Goal: Task Accomplishment & Management: Use online tool/utility

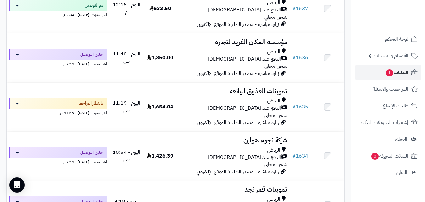
scroll to position [325, 0]
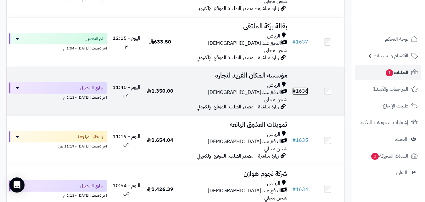
click at [305, 95] on link "# 1636" at bounding box center [301, 91] width 16 height 8
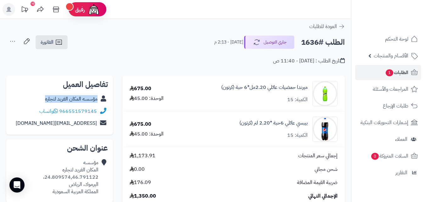
copy div "مؤسسه المكان الفريد لتجاره"
drag, startPoint x: 41, startPoint y: 100, endPoint x: 101, endPoint y: 102, distance: 60.2
click at [101, 102] on div "مؤسسه المكان الفريد لتجاره" at bounding box center [59, 99] width 97 height 12
drag, startPoint x: 49, startPoint y: 39, endPoint x: 76, endPoint y: 50, distance: 29.2
click at [49, 39] on span "الفاتورة" at bounding box center [47, 42] width 13 height 8
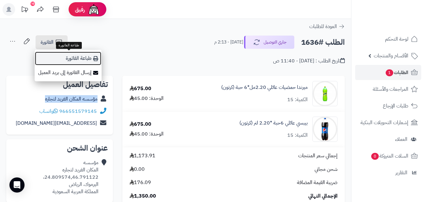
click at [83, 58] on link "طباعة الفاتورة" at bounding box center [68, 58] width 67 height 14
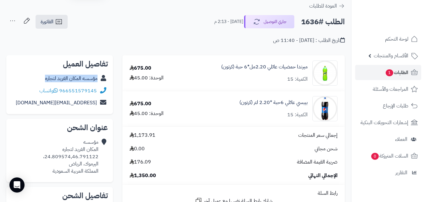
scroll to position [31, 0]
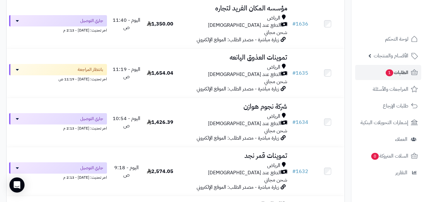
scroll to position [460, 0]
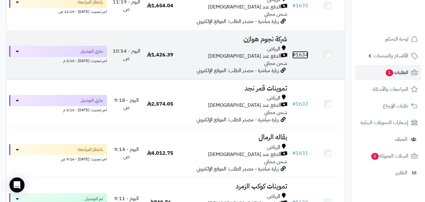
click at [304, 59] on link "# 1634" at bounding box center [301, 55] width 16 height 8
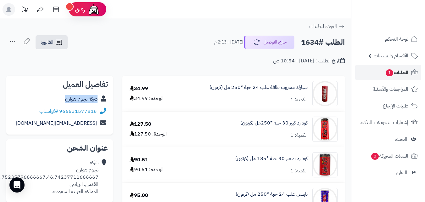
copy div "شركة نجوم هوازن"
drag, startPoint x: 63, startPoint y: 99, endPoint x: 100, endPoint y: 101, distance: 37.3
click at [100, 101] on div "شركة نجوم هوازن" at bounding box center [59, 99] width 97 height 12
click at [54, 37] on link "الفاتورة" at bounding box center [52, 42] width 32 height 14
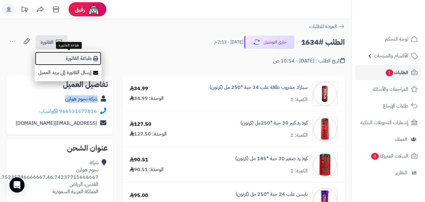
click at [82, 58] on link "طباعة الفاتورة" at bounding box center [68, 58] width 67 height 14
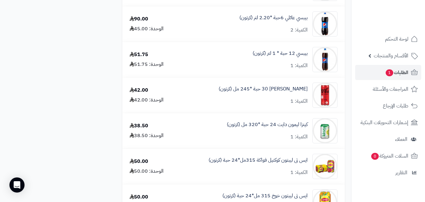
scroll to position [466, 0]
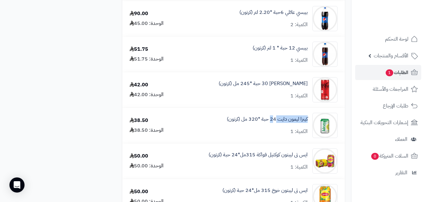
copy link "كينزا ليمون دايت 2"
drag, startPoint x: 310, startPoint y: 119, endPoint x: 273, endPoint y: 131, distance: 38.7
click at [273, 131] on div "كينزا ليمون دايت 24 حبة *320 مل (كرتون) الكمية: 1" at bounding box center [263, 125] width 159 height 25
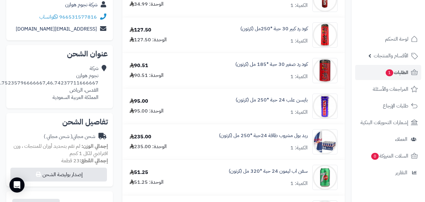
scroll to position [0, 0]
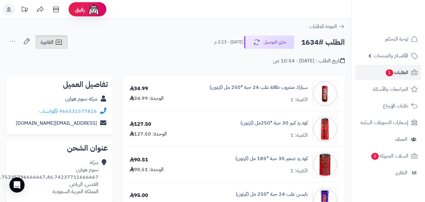
click at [58, 40] on icon at bounding box center [59, 42] width 8 height 8
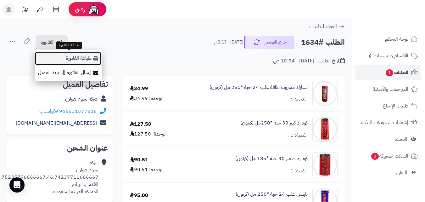
click at [83, 62] on link "طباعة الفاتورة" at bounding box center [68, 58] width 67 height 14
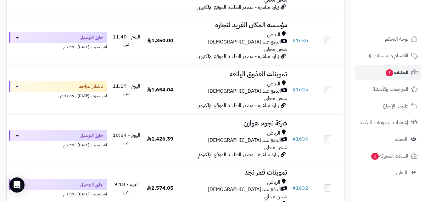
scroll to position [443, 0]
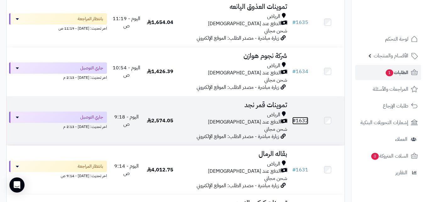
click at [300, 124] on link "# 1632" at bounding box center [301, 121] width 16 height 8
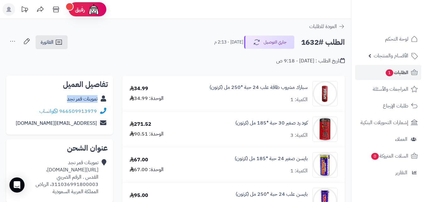
copy div "تموينات قمر نجد"
drag, startPoint x: 63, startPoint y: 98, endPoint x: 100, endPoint y: 103, distance: 37.7
click at [100, 103] on div "تموينات قمر نجد" at bounding box center [59, 99] width 97 height 12
click at [58, 40] on icon at bounding box center [59, 42] width 8 height 8
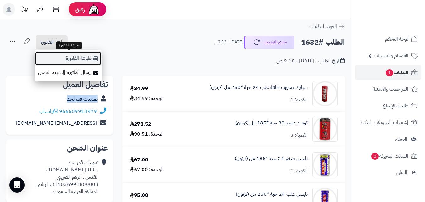
click at [79, 56] on link "طباعة الفاتورة" at bounding box center [68, 58] width 67 height 14
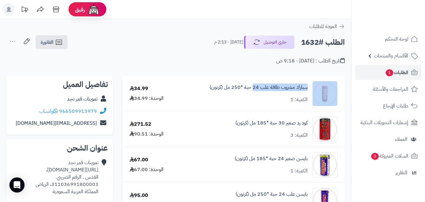
copy div "سبارك مشروب طاقة علب 24"
drag, startPoint x: 307, startPoint y: 88, endPoint x: 253, endPoint y: 92, distance: 54.6
click at [253, 92] on div "سبارك مشروب طاقة علب 24 حبة *250 مل (كرتون) الكمية: 1" at bounding box center [262, 93] width 162 height 25
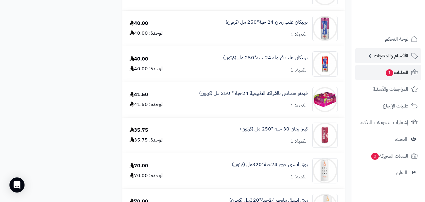
scroll to position [1099, 0]
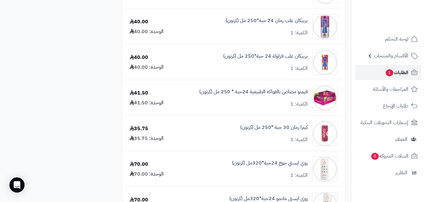
click at [399, 68] on span "الطلبات 1" at bounding box center [396, 72] width 23 height 9
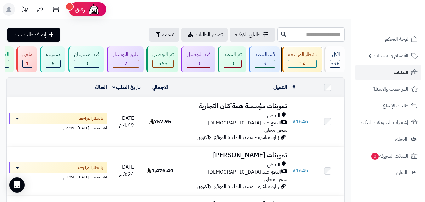
click at [296, 57] on div "بانتظار المراجعة" at bounding box center [302, 54] width 29 height 7
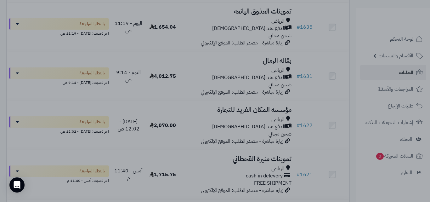
click at [182, 195] on div at bounding box center [215, 101] width 430 height 202
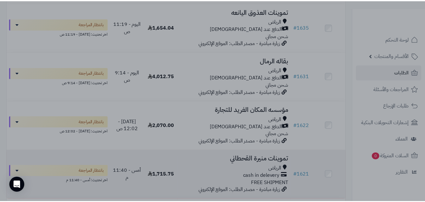
scroll to position [340, 0]
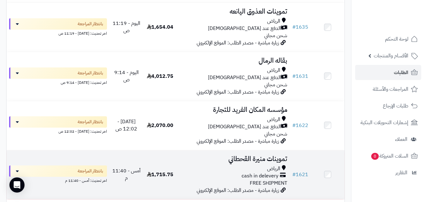
click at [223, 172] on div "الرياض" at bounding box center [234, 168] width 108 height 7
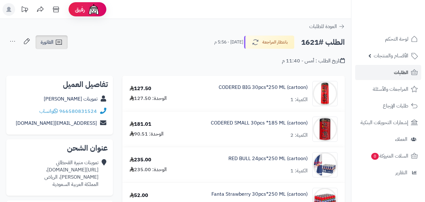
click at [61, 44] on icon at bounding box center [59, 42] width 6 height 5
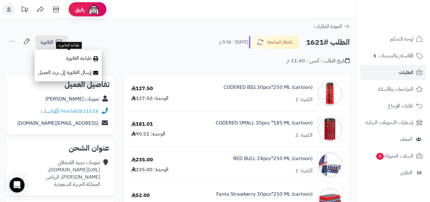
click at [71, 59] on div at bounding box center [215, 101] width 430 height 202
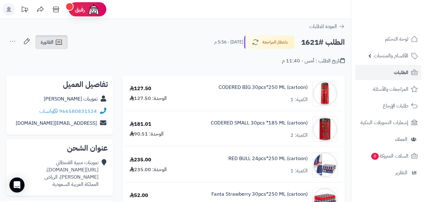
click at [56, 45] on icon at bounding box center [59, 42] width 8 height 8
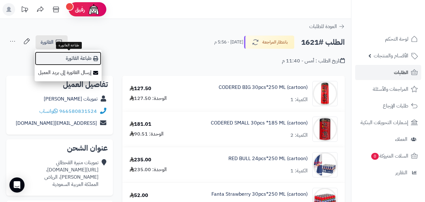
click at [69, 56] on link "طباعة الفاتورة" at bounding box center [68, 58] width 67 height 14
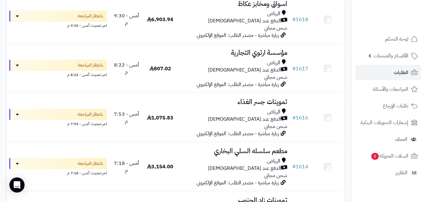
scroll to position [549, 0]
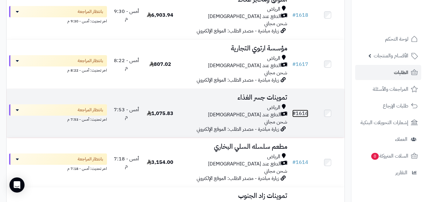
click at [301, 117] on link "# 1616" at bounding box center [301, 114] width 16 height 8
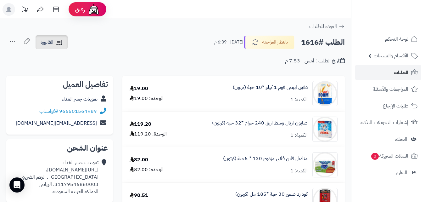
click at [61, 37] on link "الفاتورة" at bounding box center [52, 42] width 32 height 14
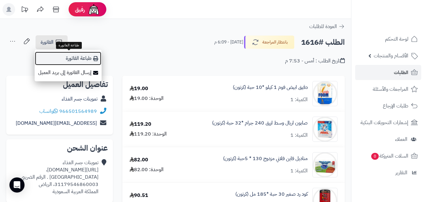
click at [88, 59] on link "طباعة الفاتورة" at bounding box center [68, 58] width 67 height 14
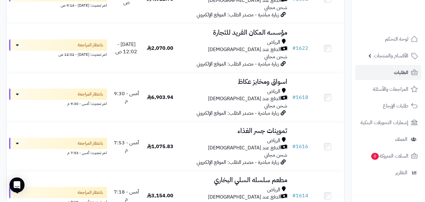
scroll to position [390, 0]
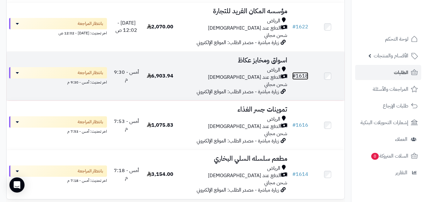
click at [302, 80] on link "# 1618" at bounding box center [301, 76] width 16 height 8
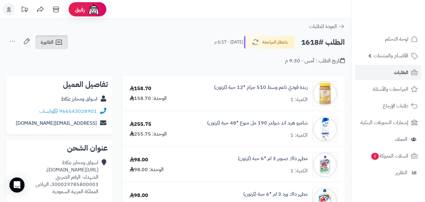
click at [49, 41] on span "الفاتورة" at bounding box center [47, 42] width 13 height 8
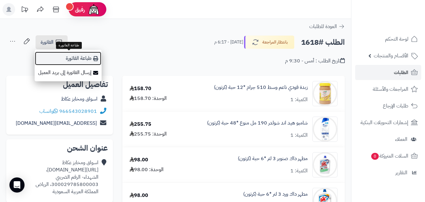
click at [78, 59] on link "طباعة الفاتورة" at bounding box center [68, 58] width 67 height 14
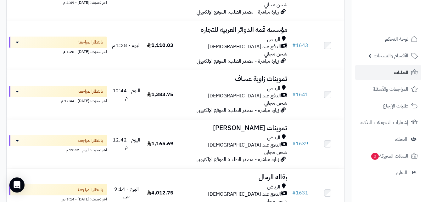
scroll to position [117, 0]
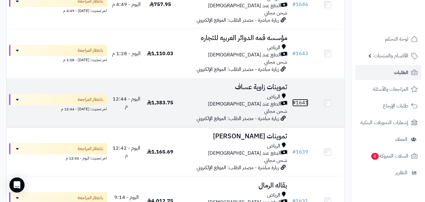
click at [302, 106] on link "# 1641" at bounding box center [301, 103] width 16 height 8
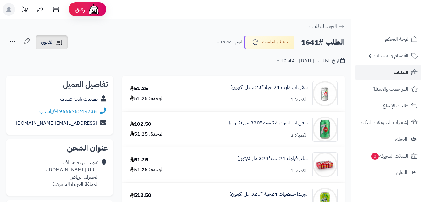
click at [53, 43] on span "الفاتورة" at bounding box center [47, 42] width 13 height 8
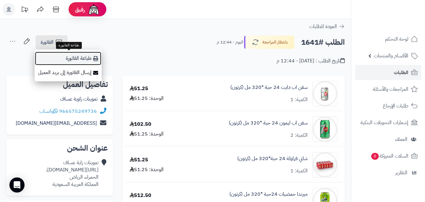
click at [87, 59] on link "طباعة الفاتورة" at bounding box center [68, 58] width 67 height 14
